Goal: Information Seeking & Learning: Learn about a topic

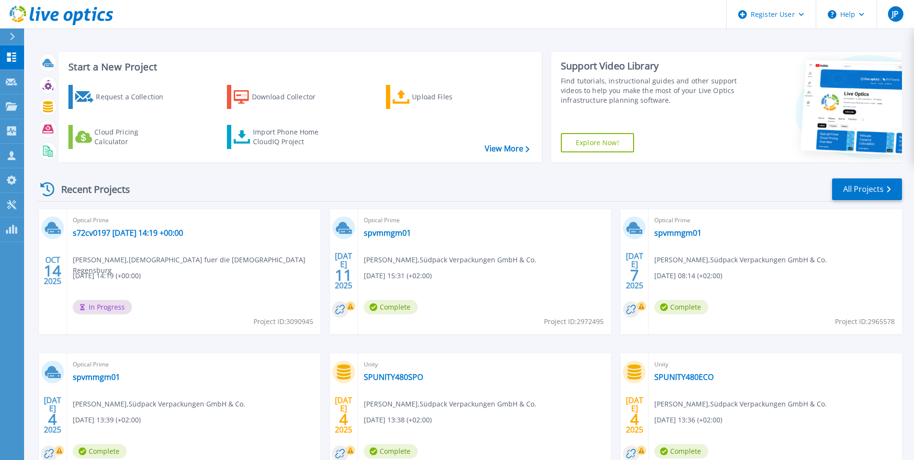
click at [47, 14] on icon at bounding box center [45, 16] width 9 height 10
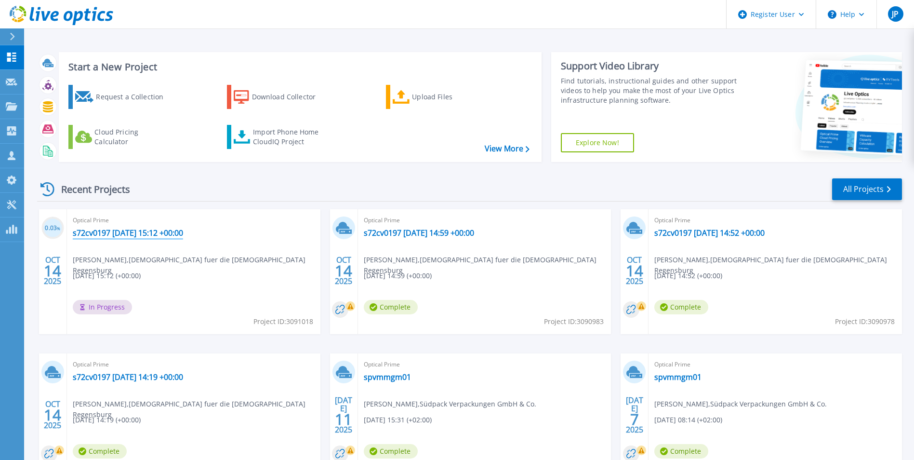
click at [123, 229] on link "s72cv0197 [DATE] 15:12 +00:00" at bounding box center [128, 233] width 110 height 10
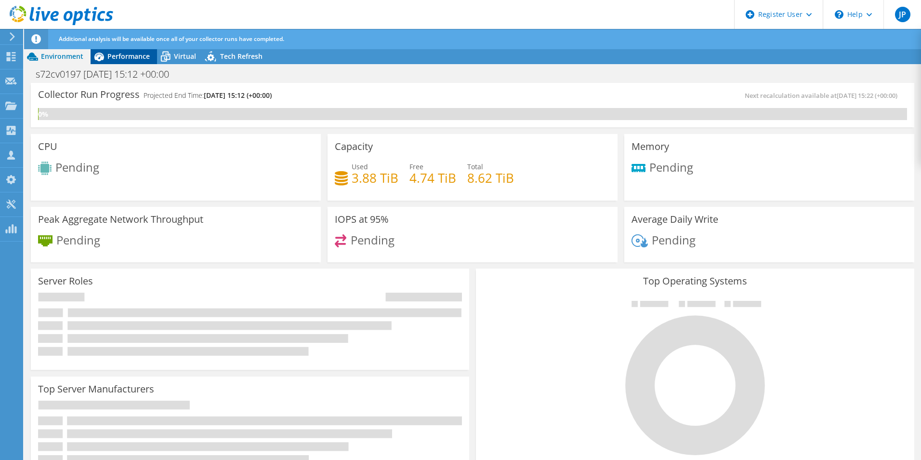
click at [121, 55] on span "Performance" at bounding box center [128, 56] width 42 height 9
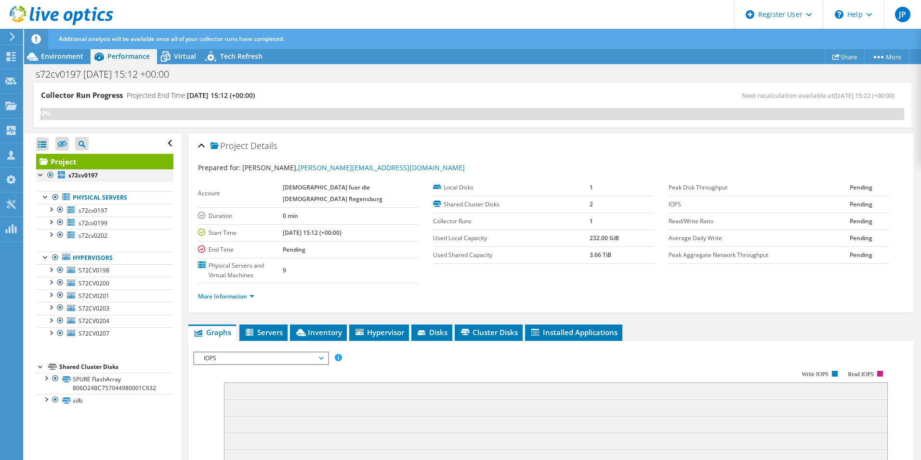
click at [40, 172] on div at bounding box center [41, 174] width 10 height 10
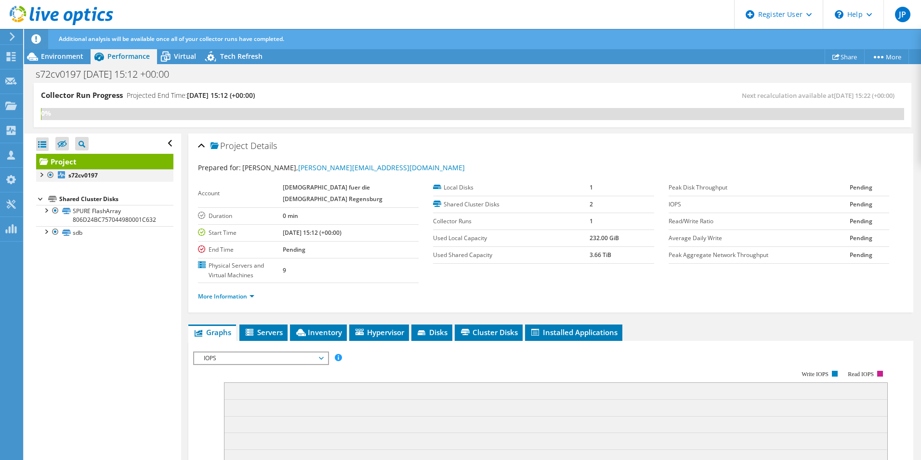
click at [40, 172] on div at bounding box center [41, 174] width 10 height 10
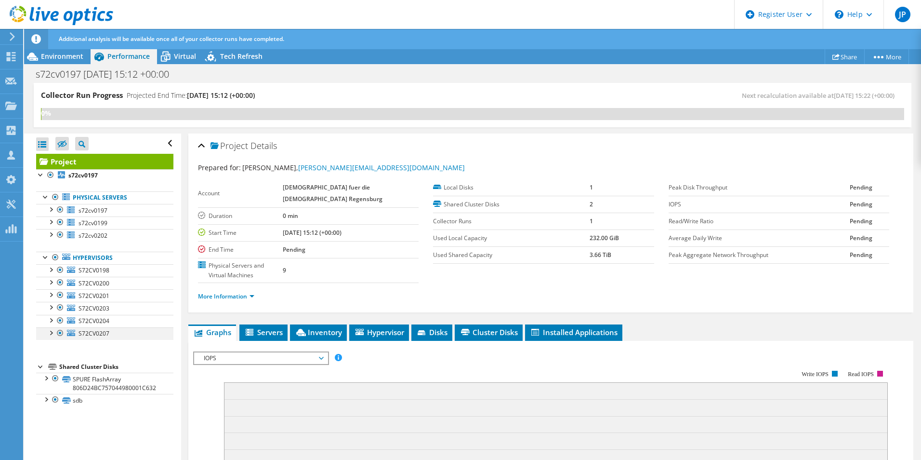
click at [49, 332] on div at bounding box center [51, 332] width 10 height 10
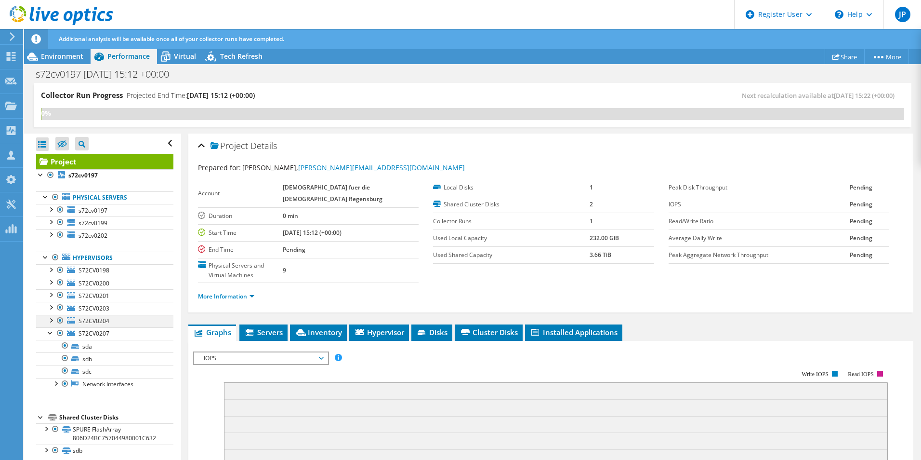
click at [51, 322] on div at bounding box center [51, 320] width 10 height 10
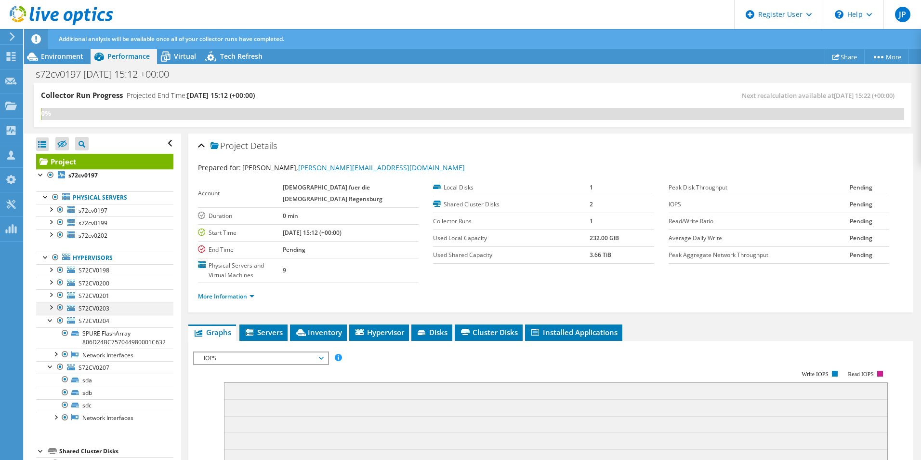
click at [49, 307] on div at bounding box center [51, 307] width 10 height 10
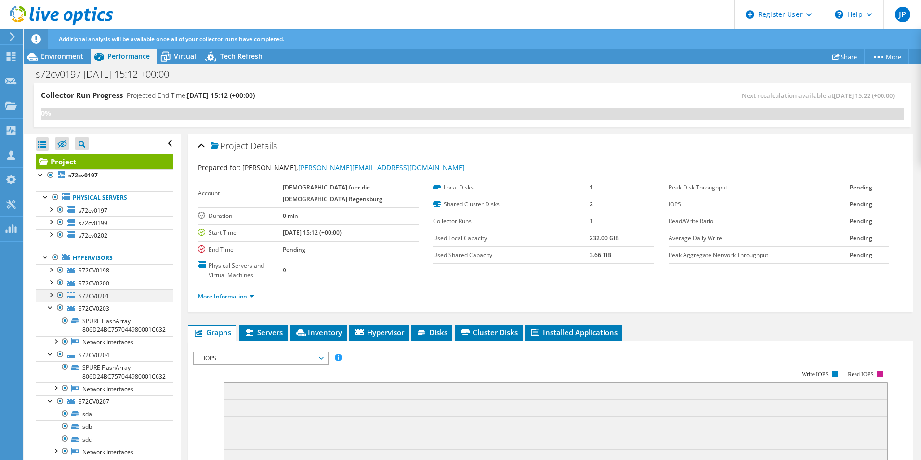
click at [51, 292] on div at bounding box center [51, 294] width 10 height 10
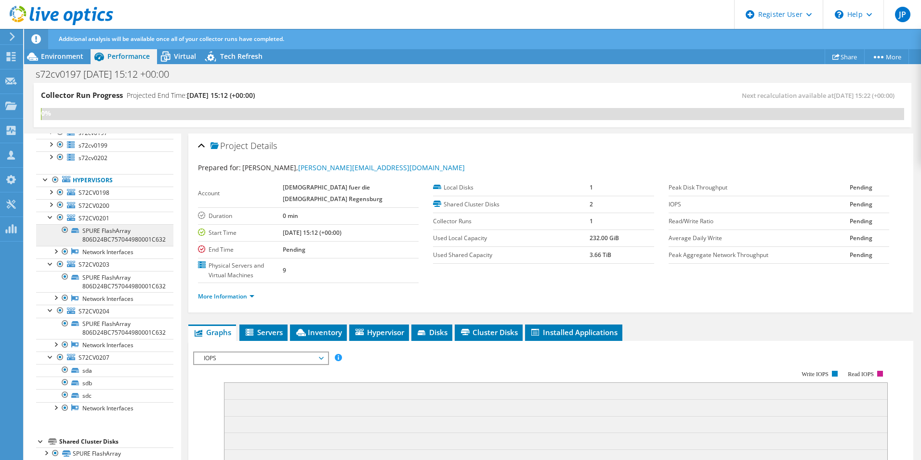
scroll to position [61, 0]
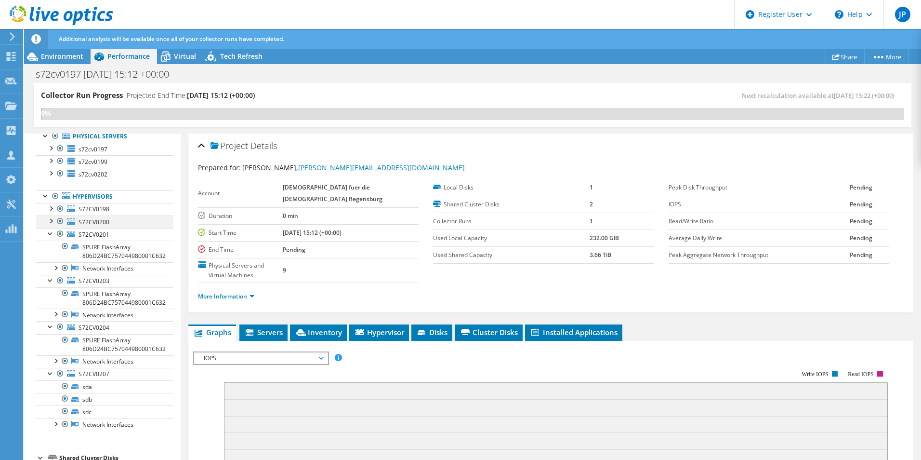
click at [52, 222] on div at bounding box center [51, 220] width 10 height 10
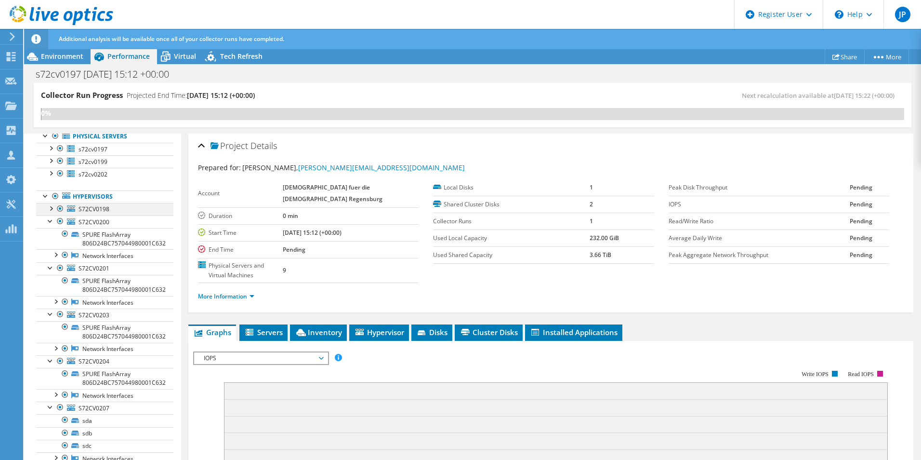
click at [53, 207] on div at bounding box center [51, 208] width 10 height 10
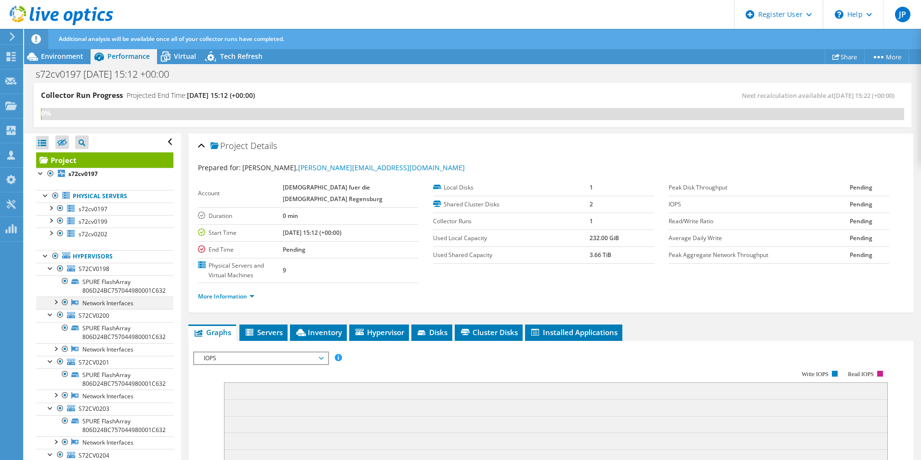
scroll to position [0, 0]
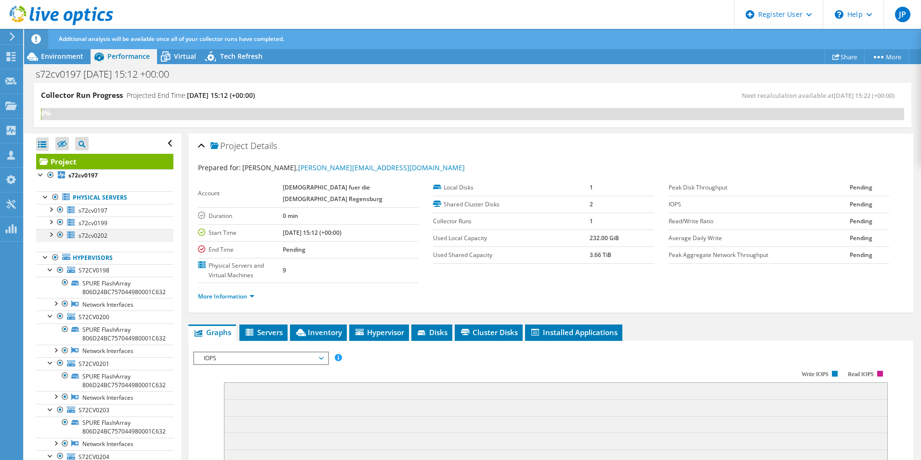
click at [51, 236] on div at bounding box center [51, 234] width 10 height 10
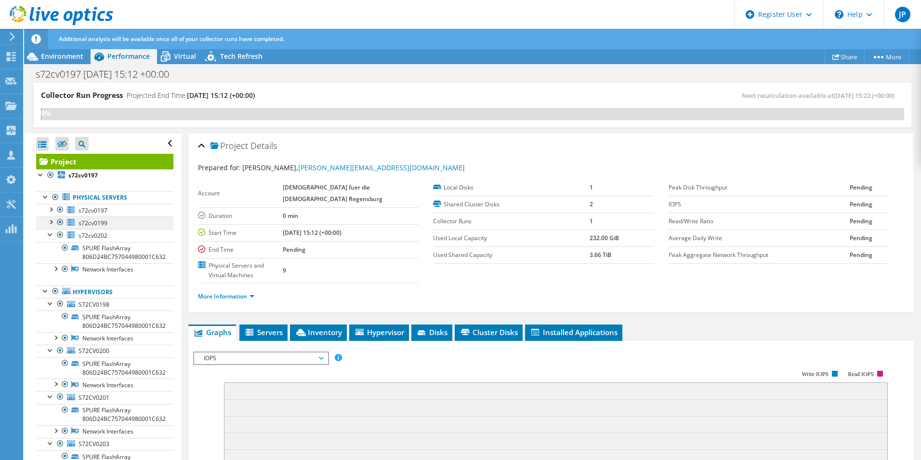
click at [52, 217] on div at bounding box center [51, 221] width 10 height 10
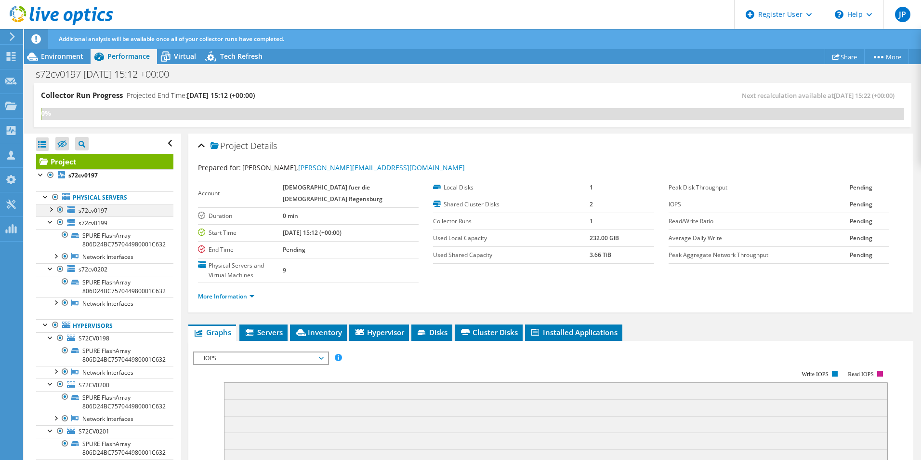
click at [51, 206] on div at bounding box center [51, 209] width 10 height 10
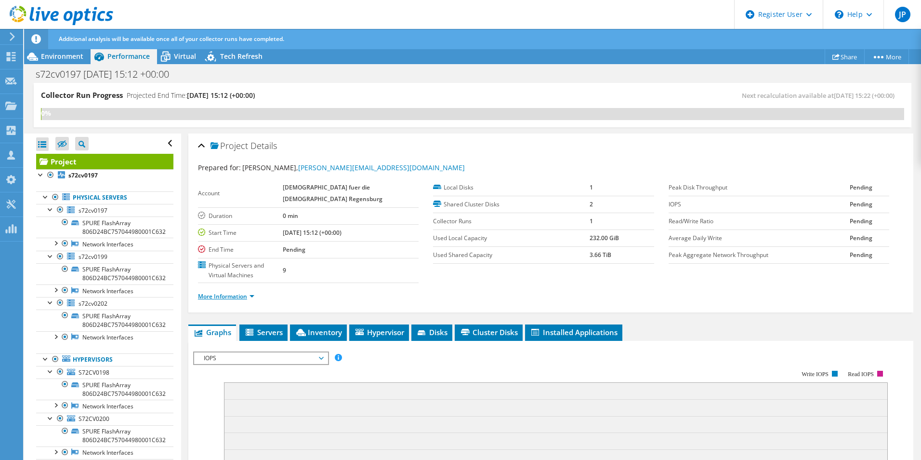
click at [223, 296] on link "More Information" at bounding box center [226, 296] width 56 height 8
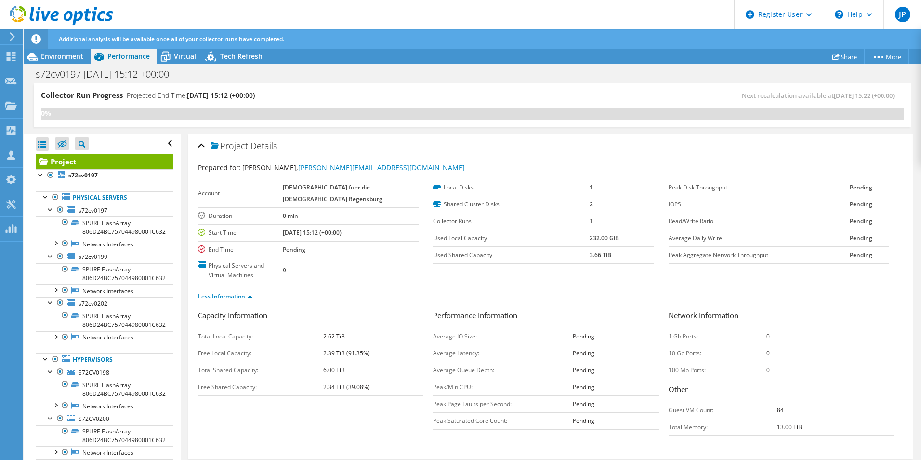
click at [237, 296] on link "Less Information" at bounding box center [225, 296] width 54 height 8
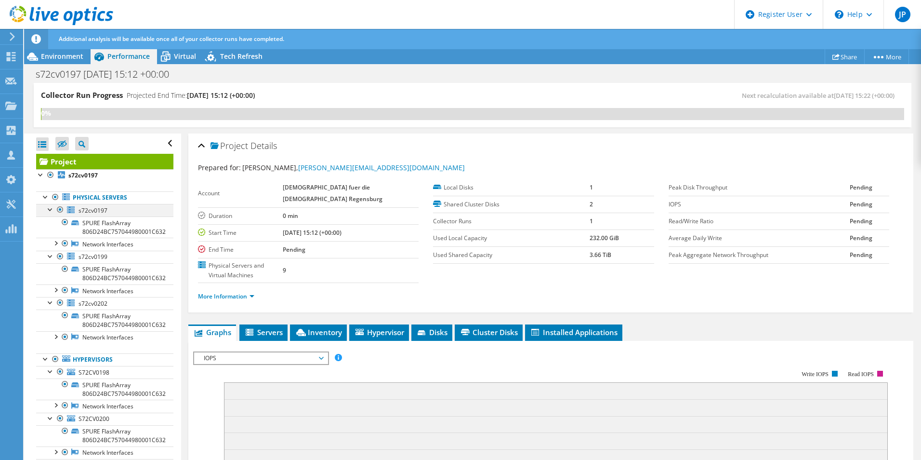
click at [49, 209] on div at bounding box center [51, 209] width 10 height 10
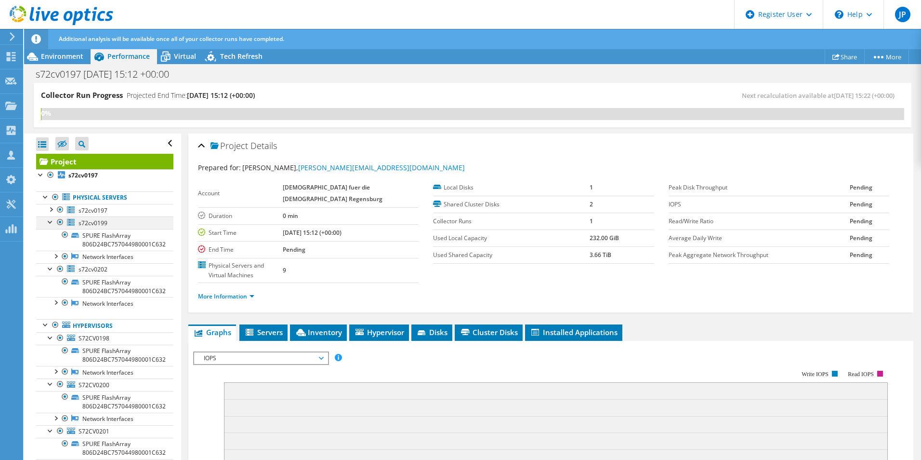
click at [51, 222] on div at bounding box center [51, 221] width 10 height 10
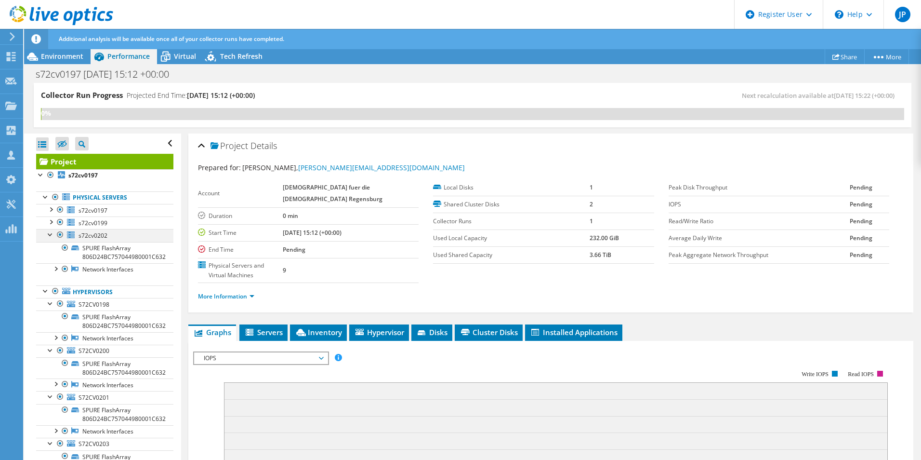
click at [50, 234] on div at bounding box center [51, 234] width 10 height 10
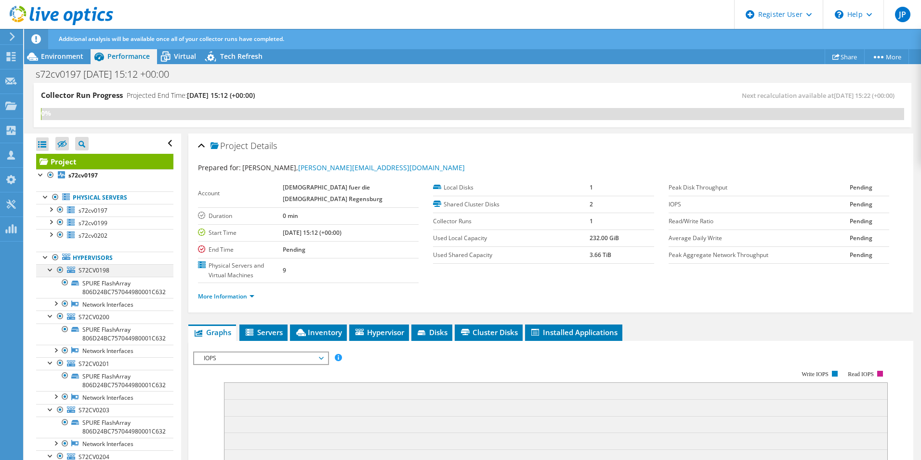
click at [49, 267] on div at bounding box center [51, 269] width 10 height 10
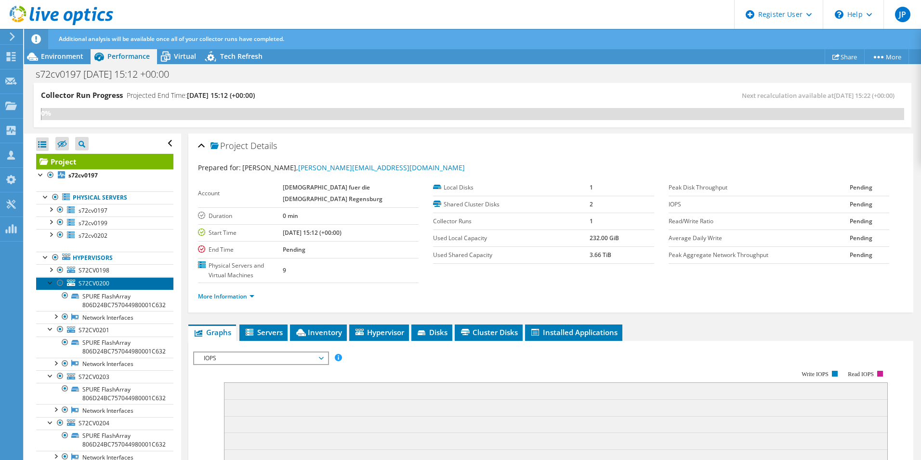
click at [48, 288] on link "S72CV0200" at bounding box center [104, 283] width 137 height 13
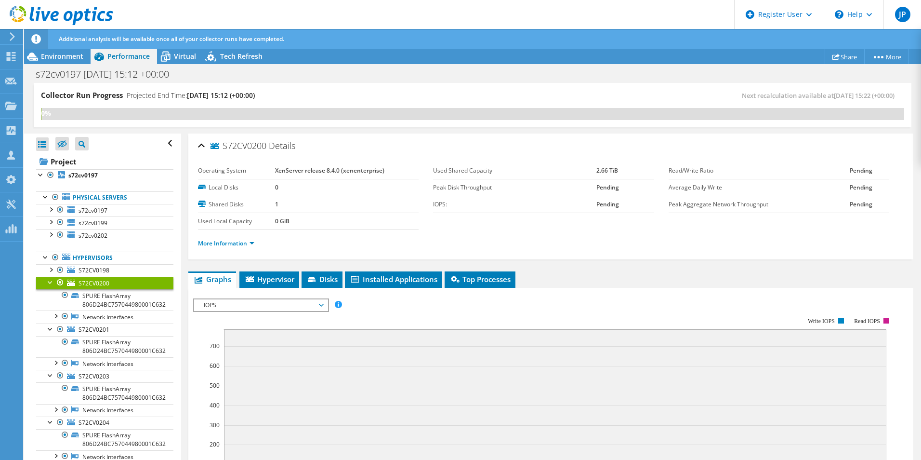
click at [46, 281] on div at bounding box center [51, 282] width 10 height 10
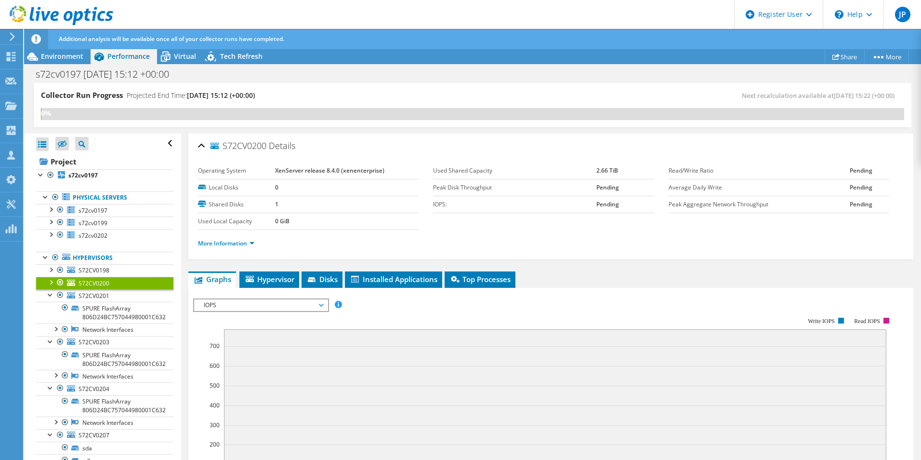
click at [225, 303] on span "IOPS" at bounding box center [261, 305] width 124 height 12
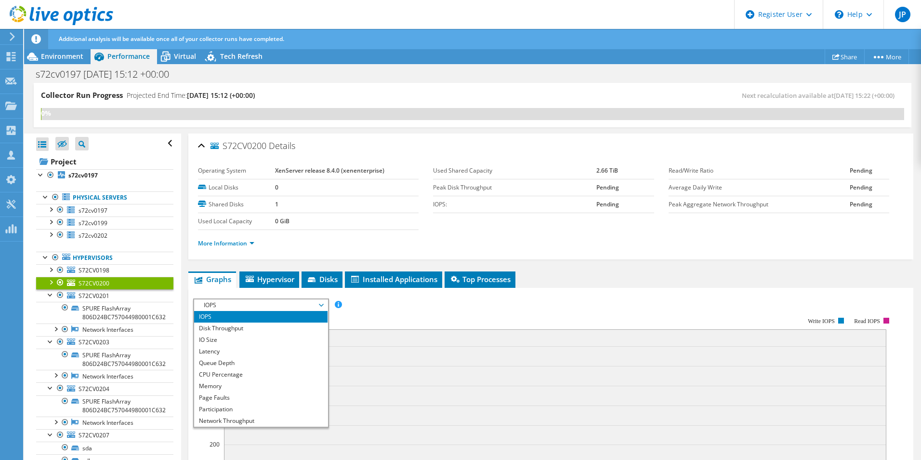
click at [225, 303] on span "IOPS" at bounding box center [261, 305] width 124 height 12
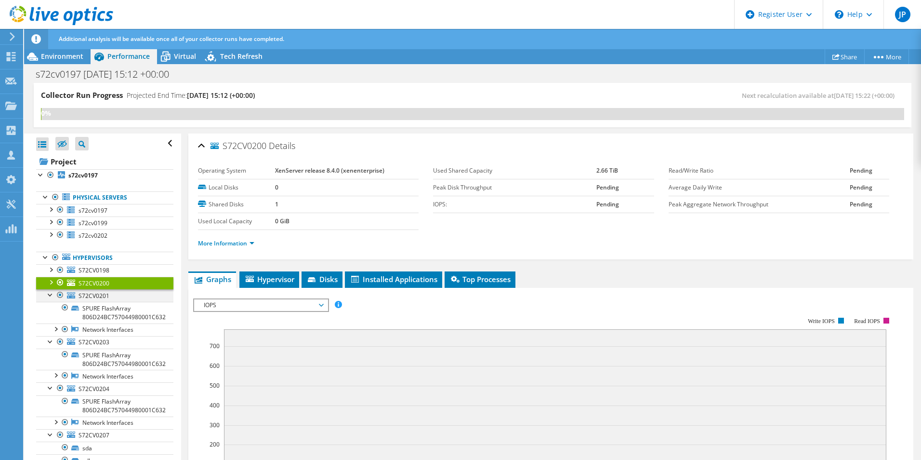
click at [48, 293] on div at bounding box center [51, 294] width 10 height 10
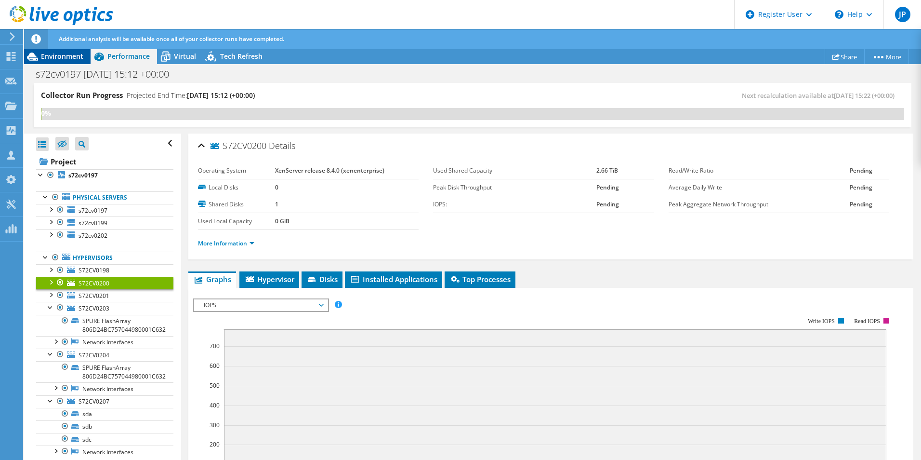
click at [70, 57] on span "Environment" at bounding box center [62, 56] width 42 height 9
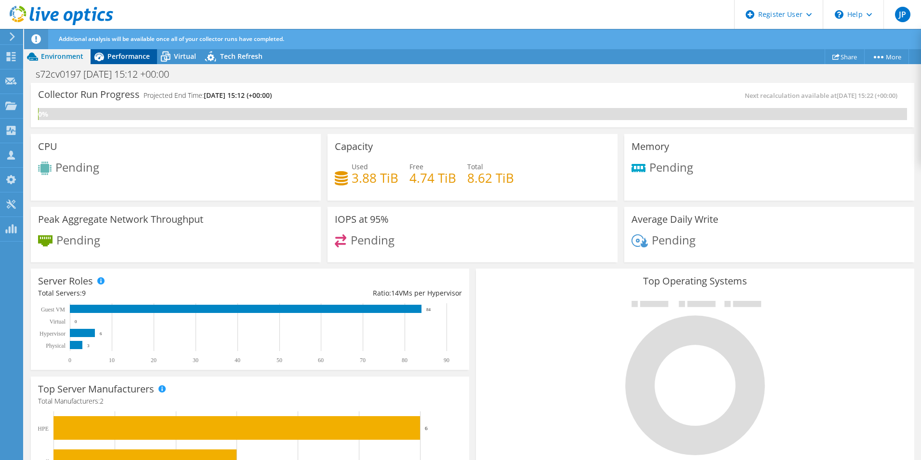
click at [134, 55] on span "Performance" at bounding box center [128, 56] width 42 height 9
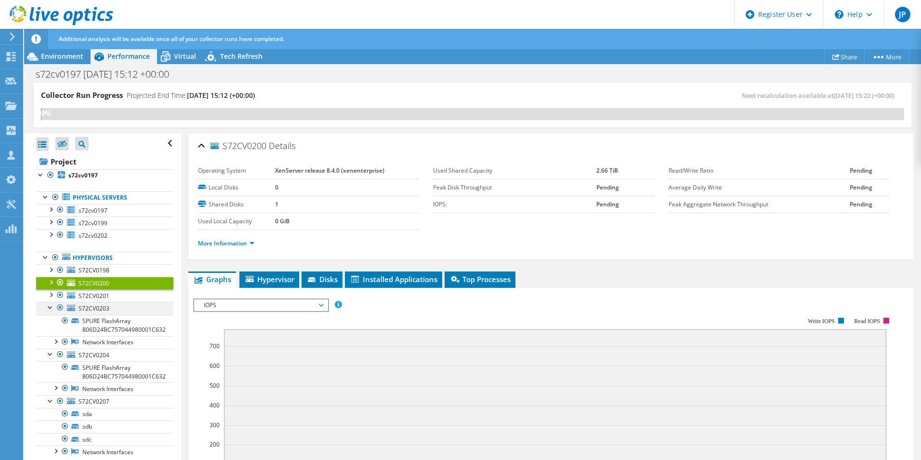
click at [49, 306] on div at bounding box center [51, 307] width 10 height 10
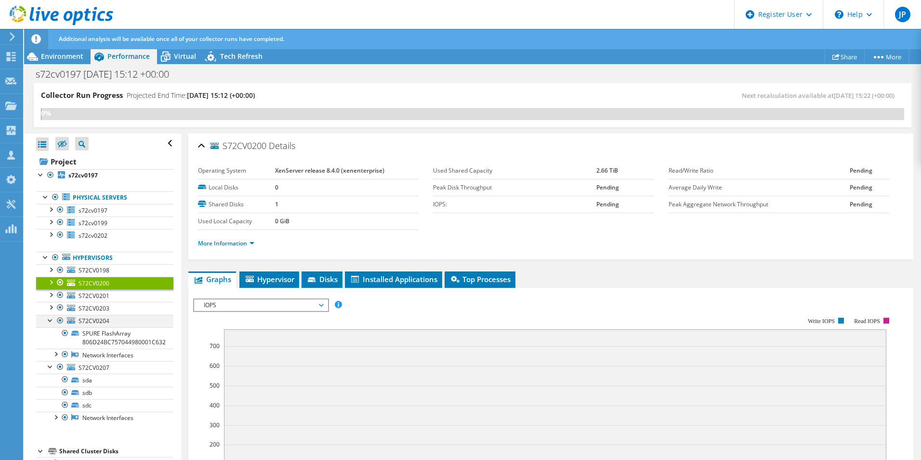
click at [51, 320] on div at bounding box center [51, 320] width 10 height 10
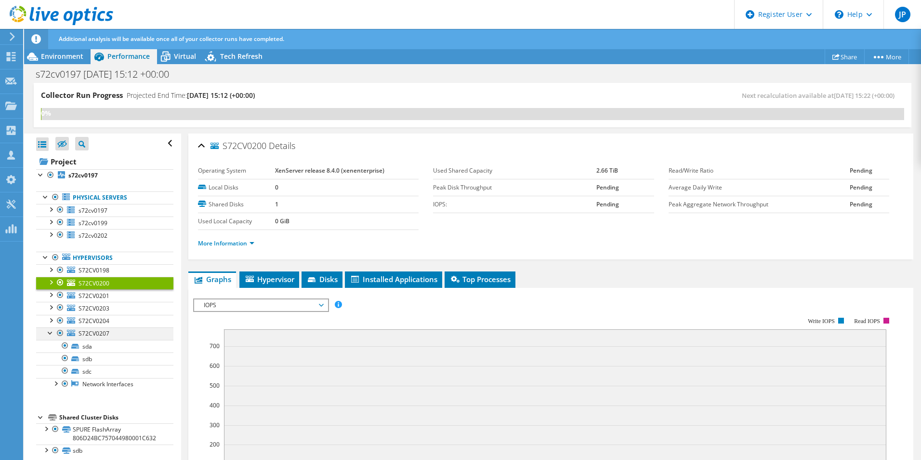
click at [50, 332] on div at bounding box center [51, 332] width 10 height 10
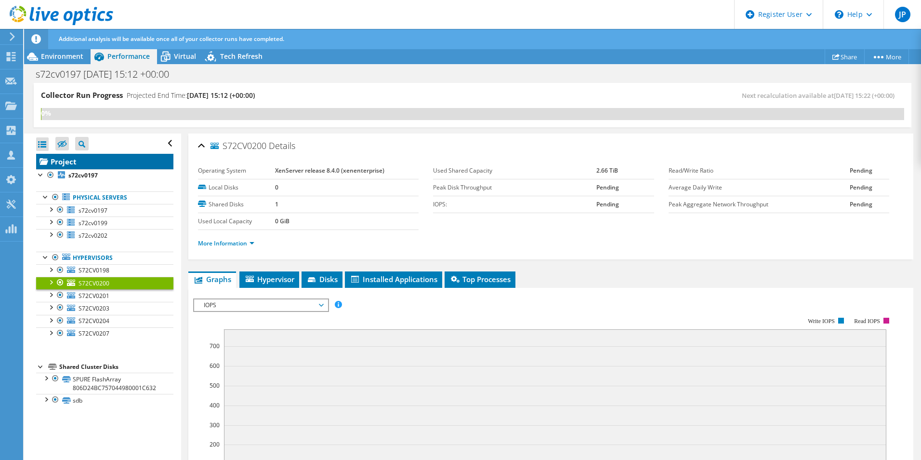
click at [87, 163] on link "Project" at bounding box center [104, 161] width 137 height 15
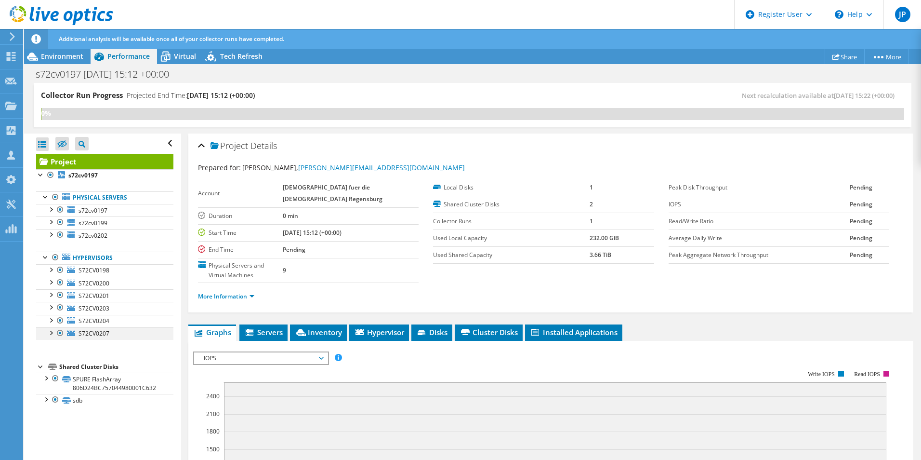
click at [49, 331] on div at bounding box center [51, 332] width 10 height 10
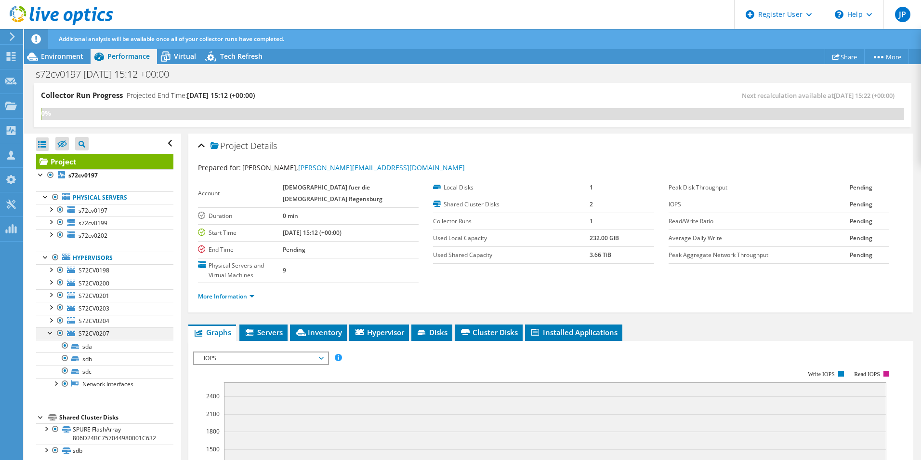
click at [49, 331] on div at bounding box center [51, 332] width 10 height 10
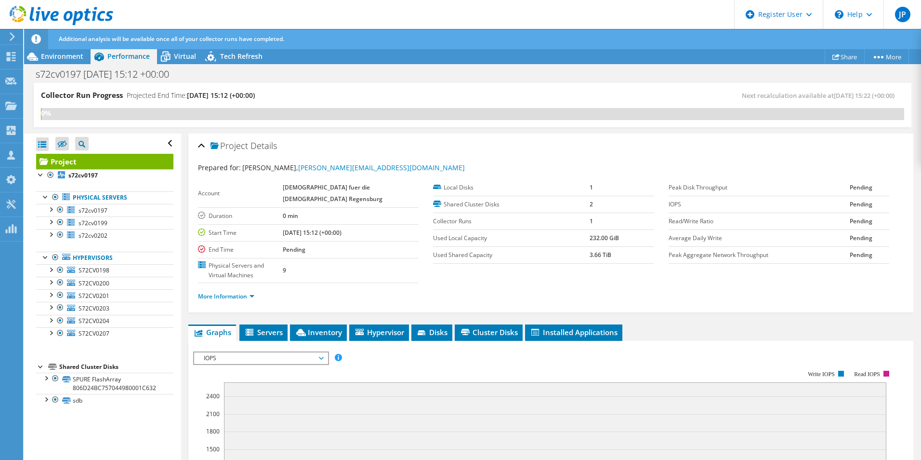
click at [77, 350] on div "Project s72cv0197 Physical Servers s72cv0197" at bounding box center [104, 280] width 137 height 253
click at [74, 348] on ul "Physical Servers s72cv0197 SPURE FlashArray 806D24BC757044980001C632" at bounding box center [104, 266] width 137 height 168
click at [140, 339] on link "S72CV0207" at bounding box center [104, 333] width 137 height 13
